Goal: Task Accomplishment & Management: Manage account settings

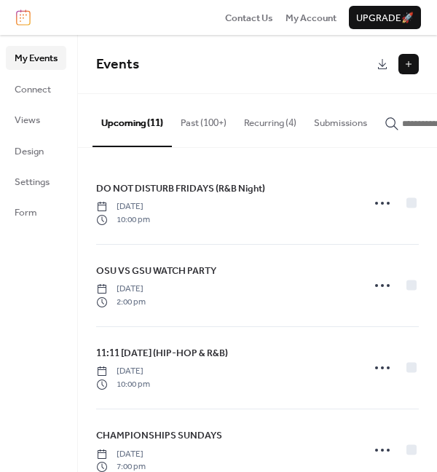
click at [279, 129] on button "Recurring (4)" at bounding box center [270, 119] width 70 height 51
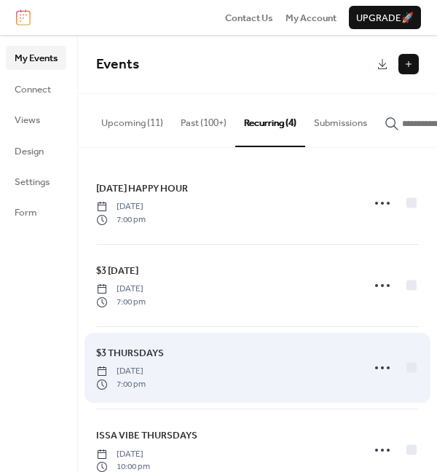
click at [132, 349] on link "$3 THURSDAYS" at bounding box center [130, 353] width 68 height 16
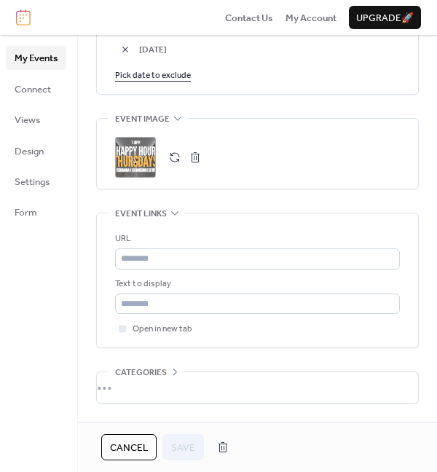
scroll to position [992, 0]
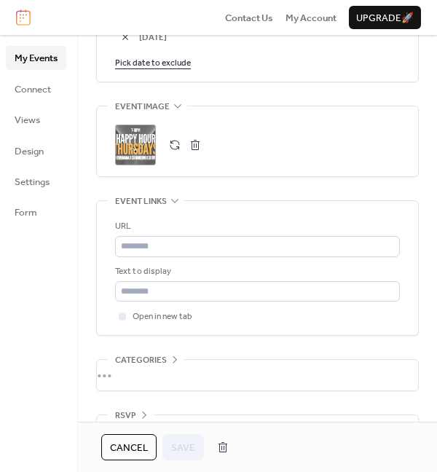
click at [131, 138] on div ";" at bounding box center [135, 144] width 41 height 41
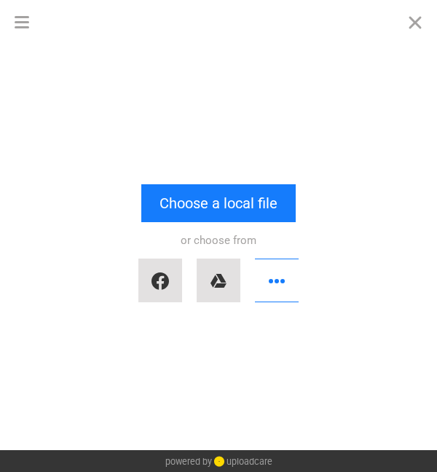
scroll to position [0, 0]
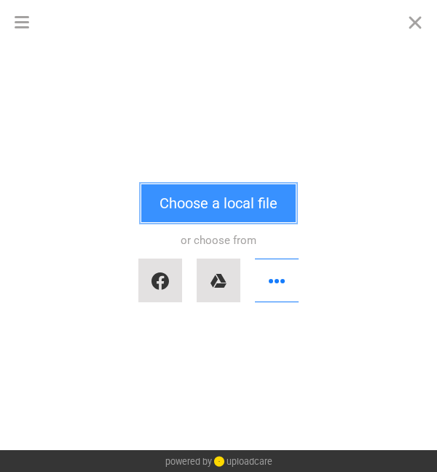
click at [197, 194] on button "Choose a local file" at bounding box center [218, 203] width 154 height 38
click at [244, 212] on button "Choose a local file" at bounding box center [218, 203] width 154 height 38
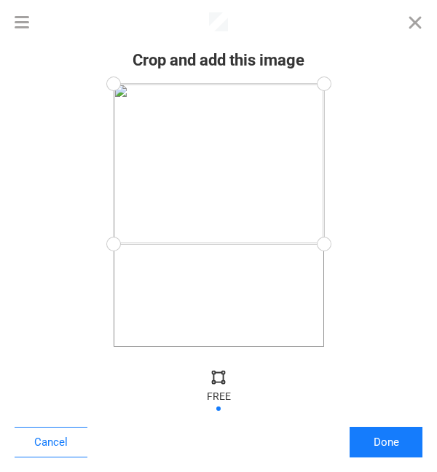
drag, startPoint x: 323, startPoint y: 343, endPoint x: 368, endPoint y: 244, distance: 109.1
click at [368, 244] on div at bounding box center [219, 215] width 408 height 263
drag, startPoint x: 325, startPoint y: 84, endPoint x: 351, endPoint y: 137, distance: 58.3
click at [351, 137] on div at bounding box center [219, 215] width 408 height 263
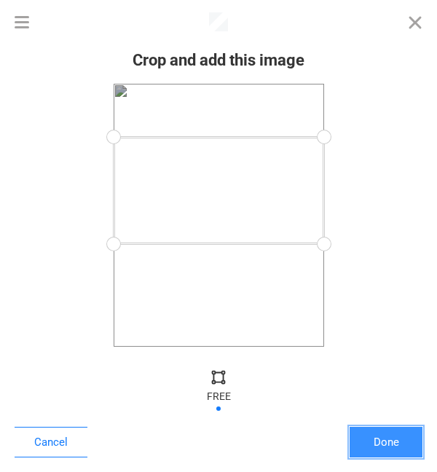
click at [385, 437] on button "Done" at bounding box center [385, 442] width 73 height 31
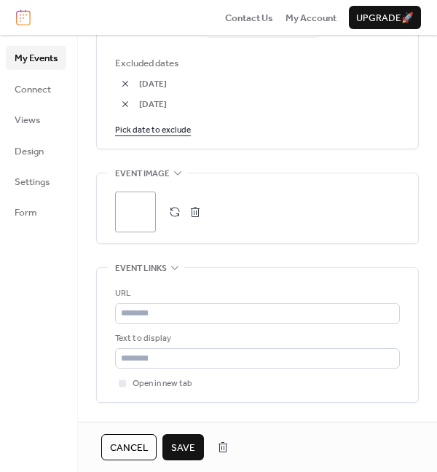
scroll to position [927, 0]
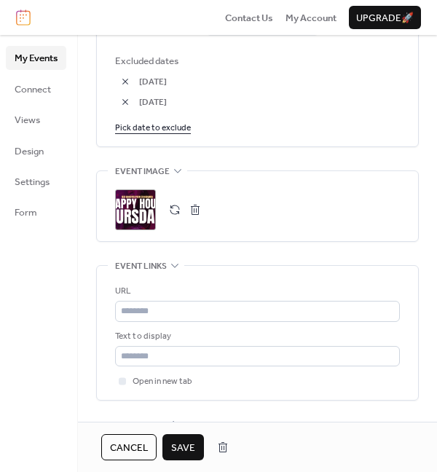
click at [186, 446] on span "Save" at bounding box center [183, 447] width 24 height 15
